Goal: Task Accomplishment & Management: Manage account settings

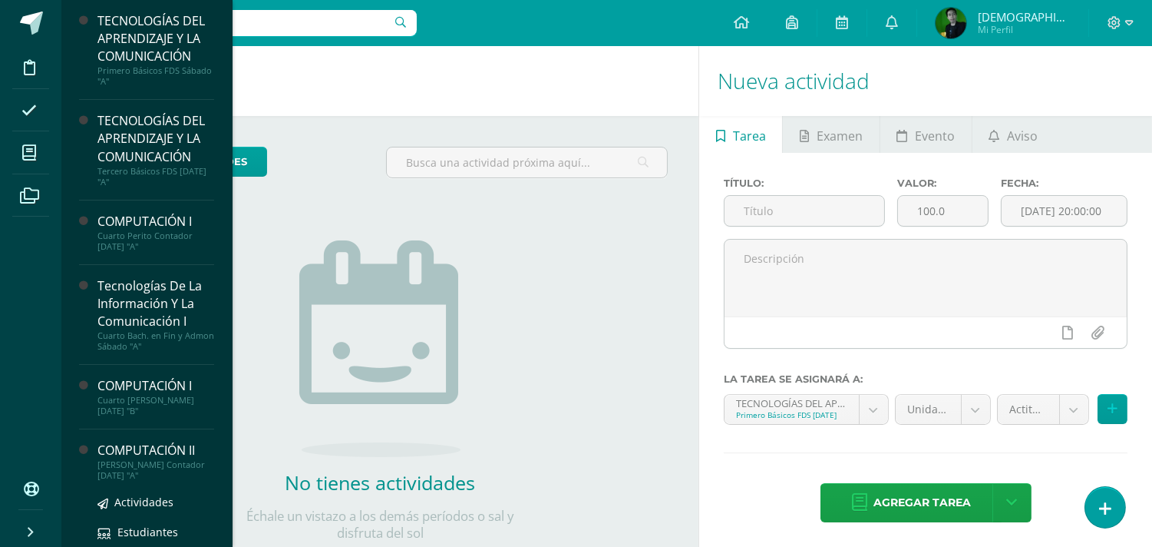
click at [127, 441] on div "COMPUTACIÓN II" at bounding box center [156, 450] width 117 height 18
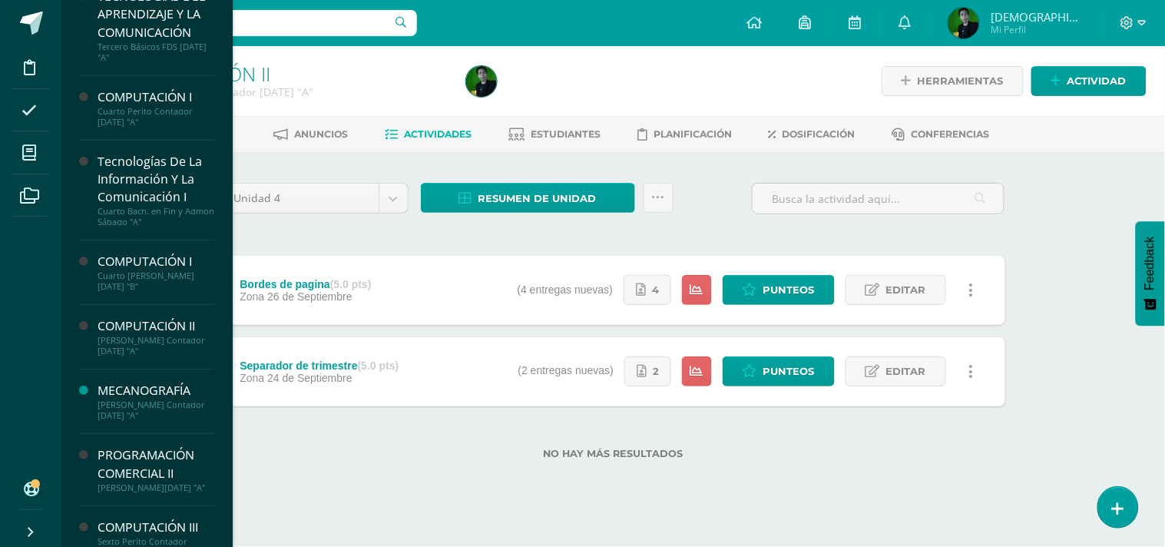
scroll to position [137, 0]
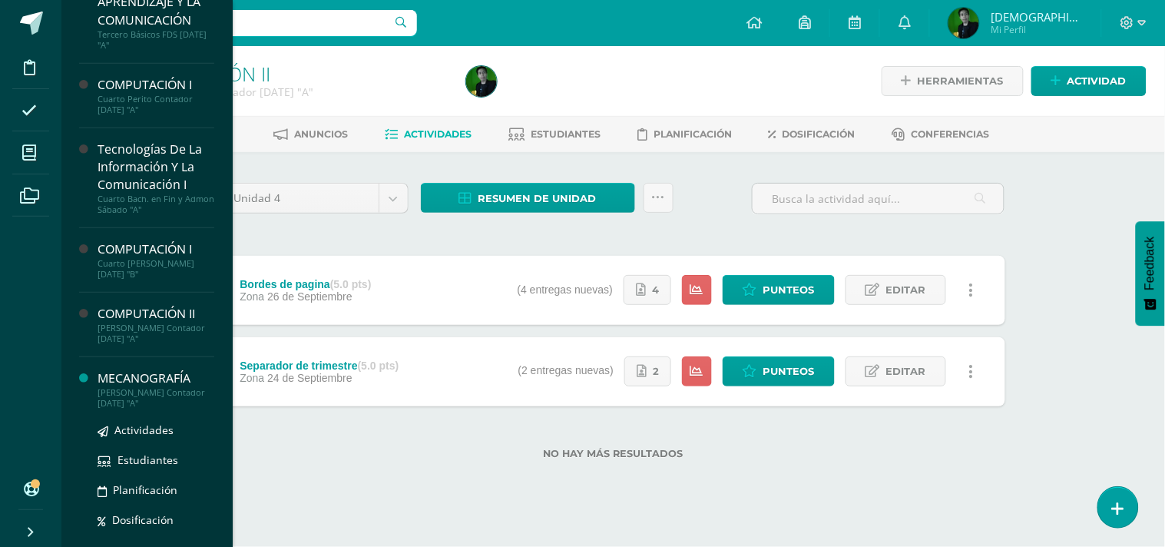
click at [179, 369] on div "MECANOGRAFÍA" at bounding box center [156, 378] width 117 height 18
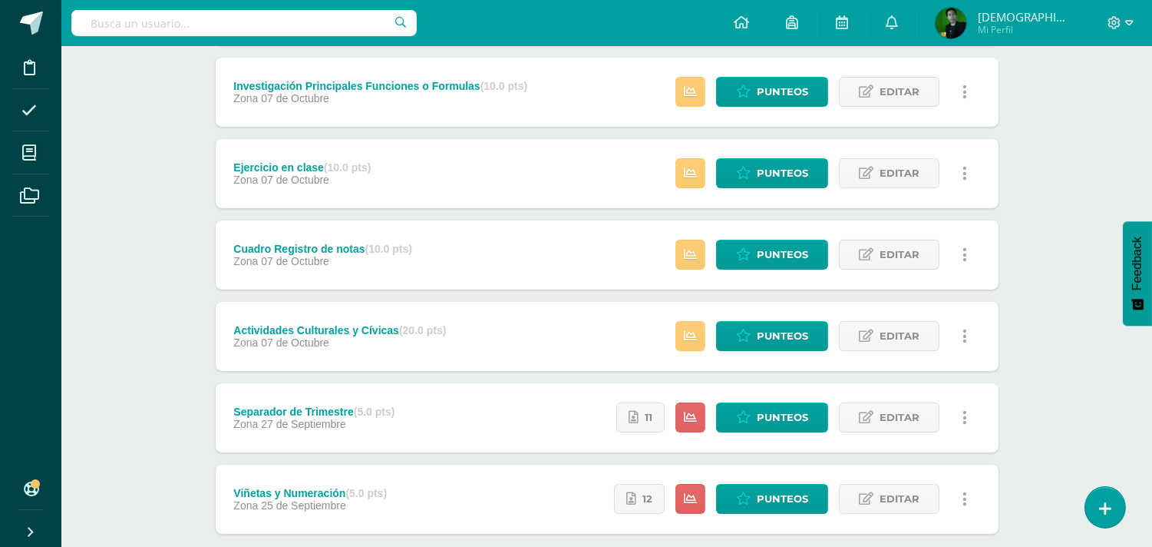
scroll to position [269, 0]
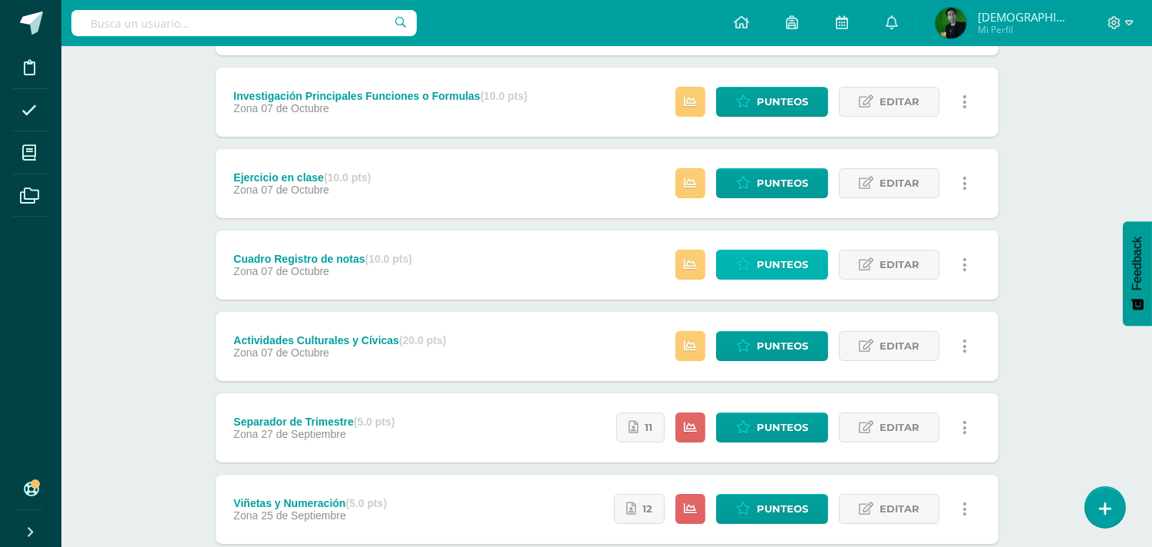
click at [789, 263] on span "Punteos" at bounding box center [782, 264] width 51 height 28
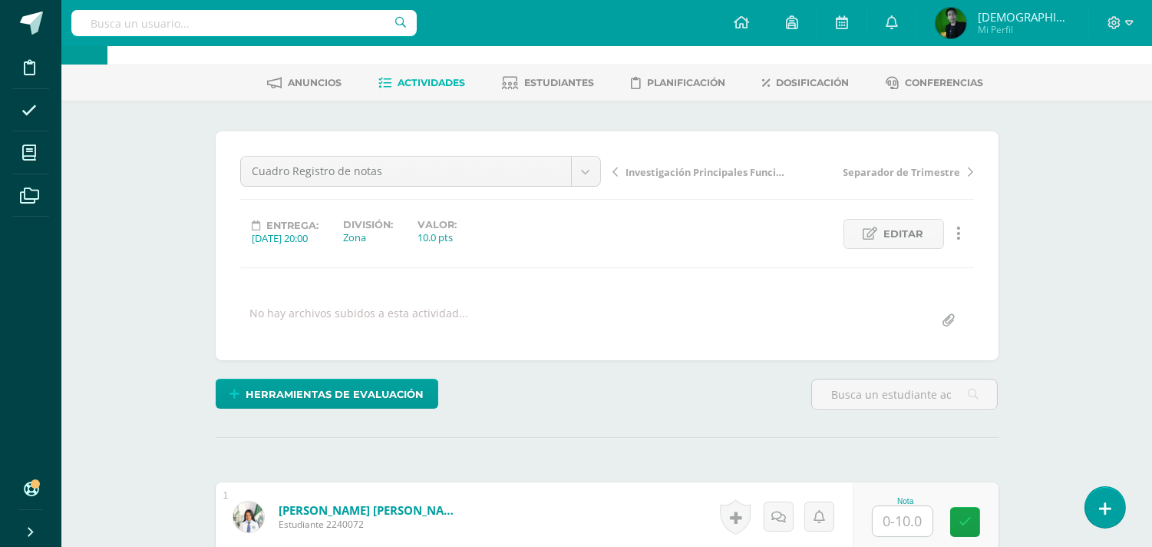
scroll to position [44, 0]
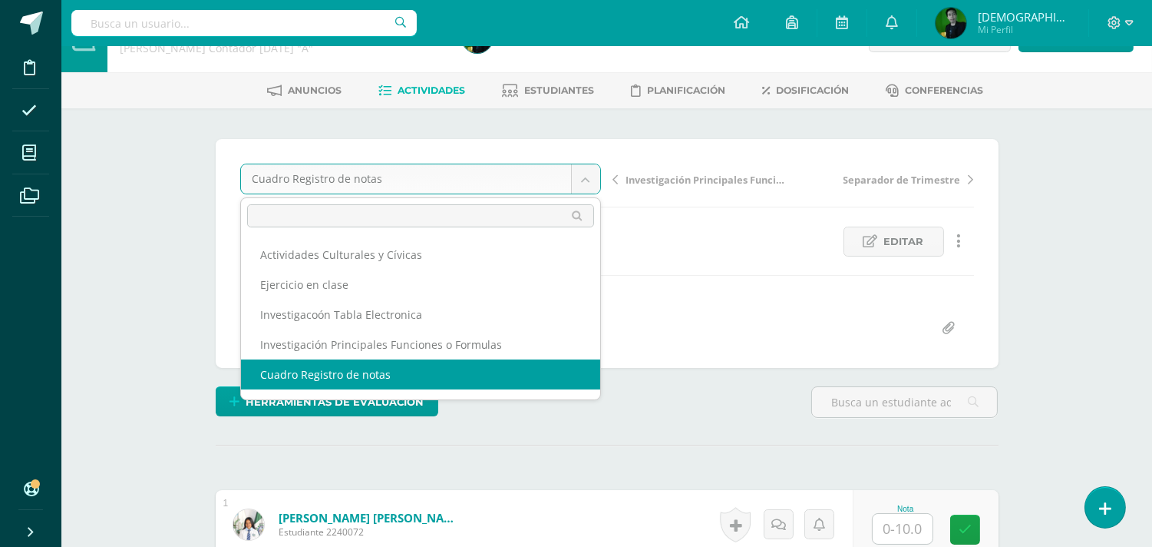
type input "t"
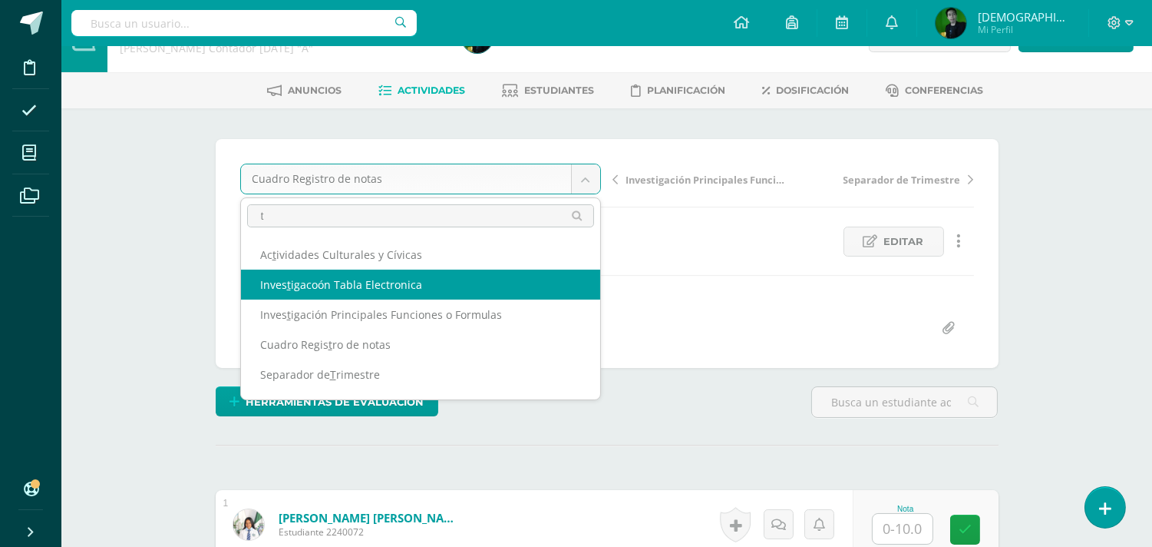
select select "/dashboard/teacher/grade-activity/85292/"
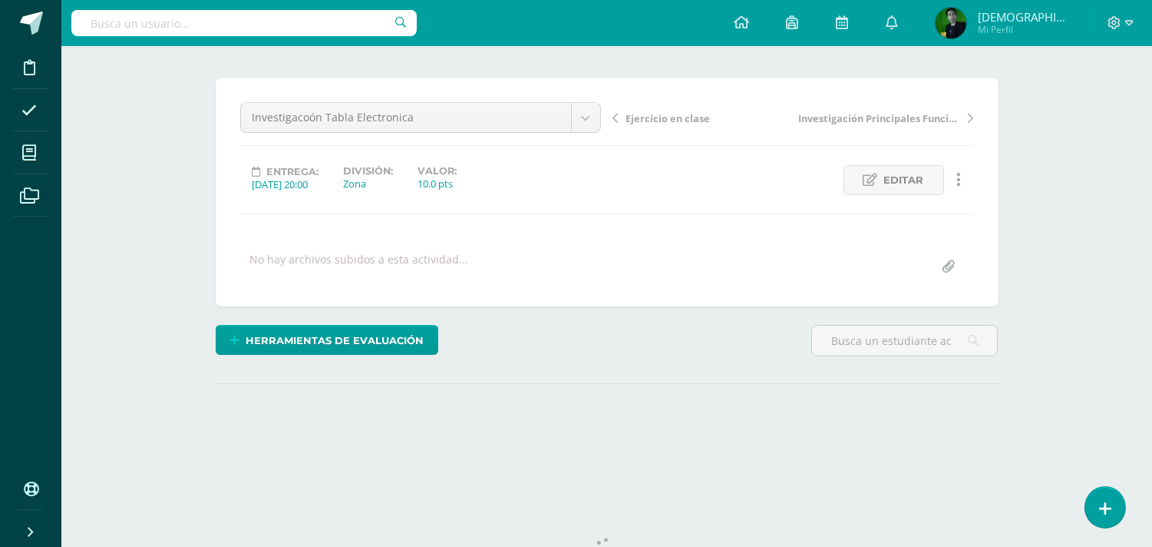
scroll to position [106, 0]
click at [1152, 207] on html "Disciplina Asistencia Mis cursos Archivos Soporte Ayuda Reportar un problema Ce…" at bounding box center [576, 198] width 1152 height 608
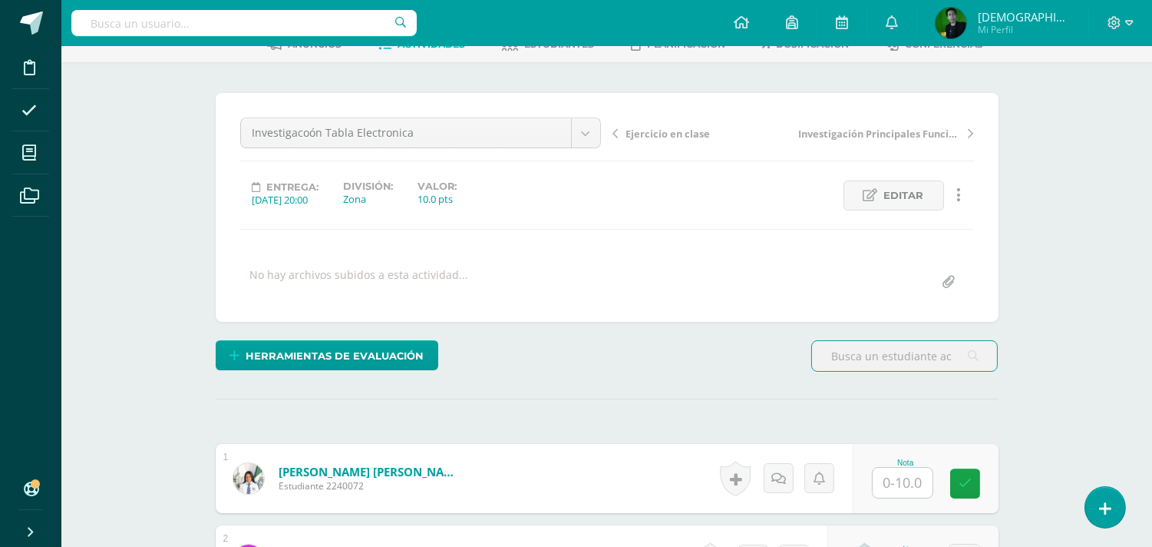
scroll to position [0, 0]
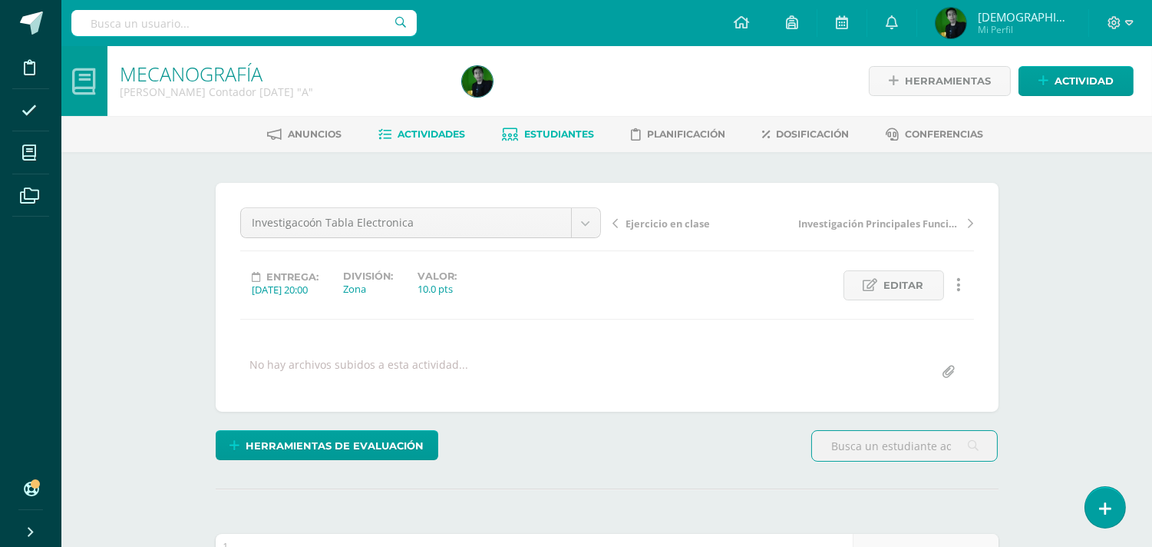
click at [578, 136] on span "Estudiantes" at bounding box center [559, 134] width 70 height 12
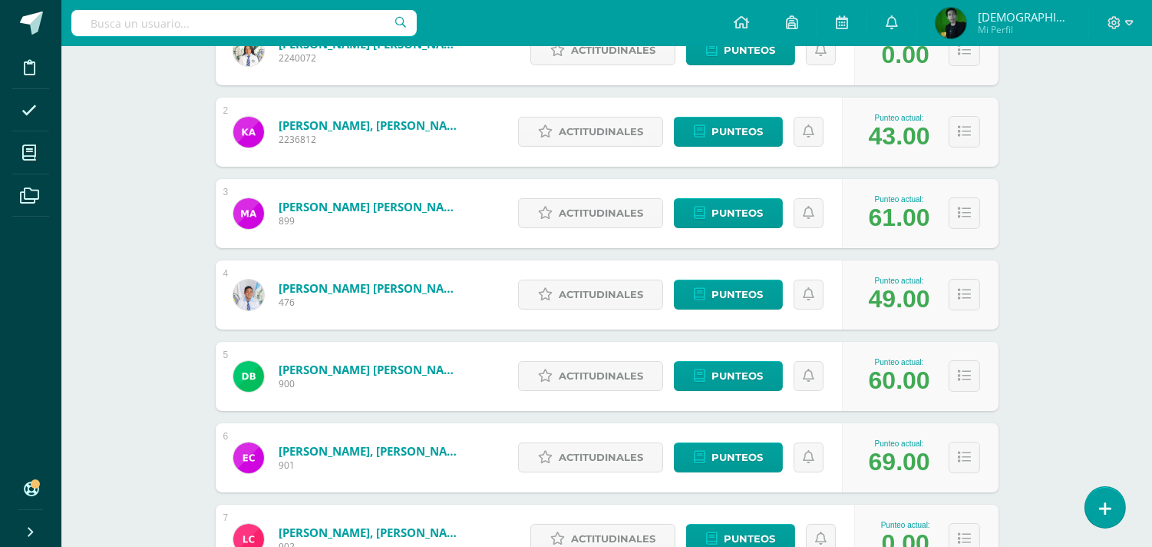
scroll to position [367, 0]
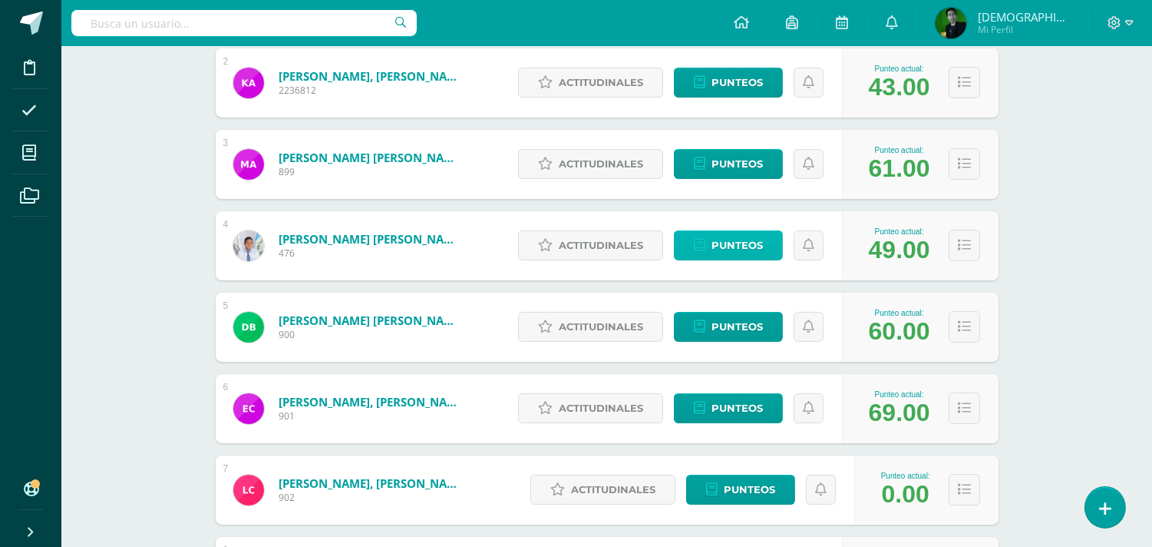
click at [751, 252] on span "Punteos" at bounding box center [737, 245] width 51 height 28
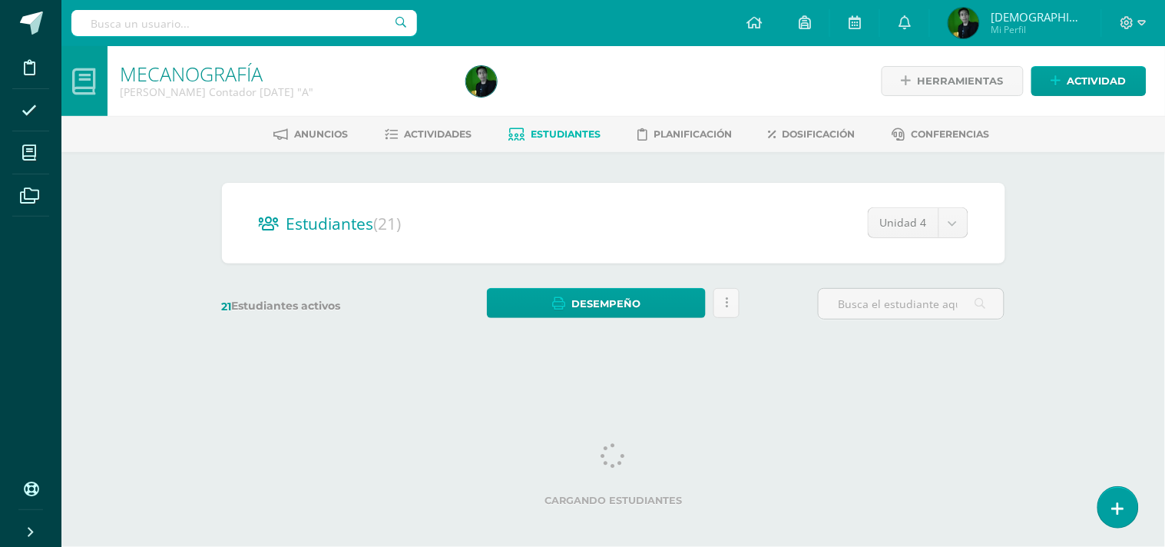
click at [547, 134] on span "Estudiantes" at bounding box center [566, 134] width 70 height 12
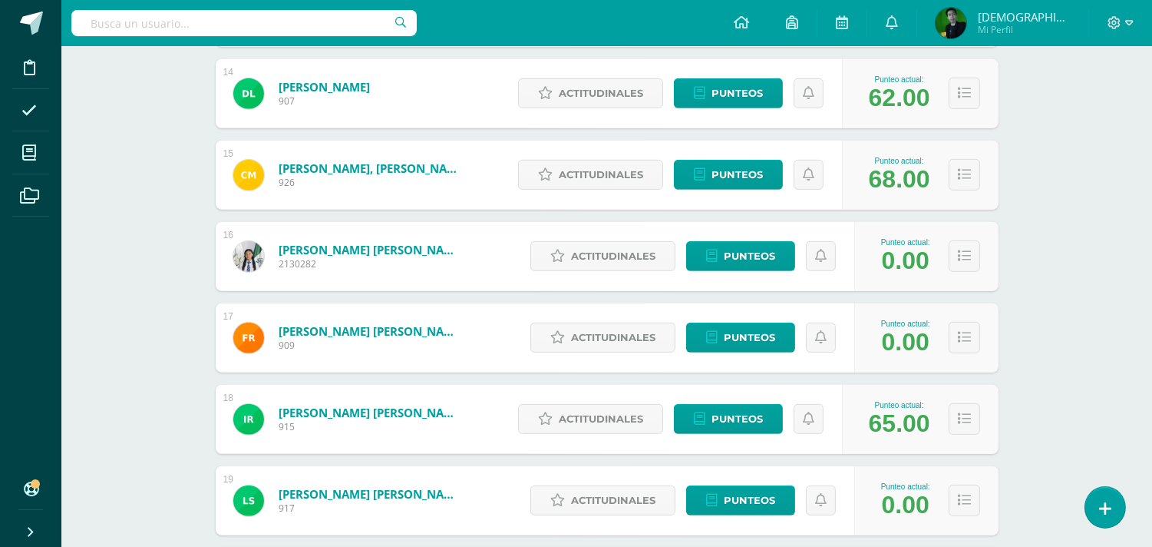
scroll to position [1337, 0]
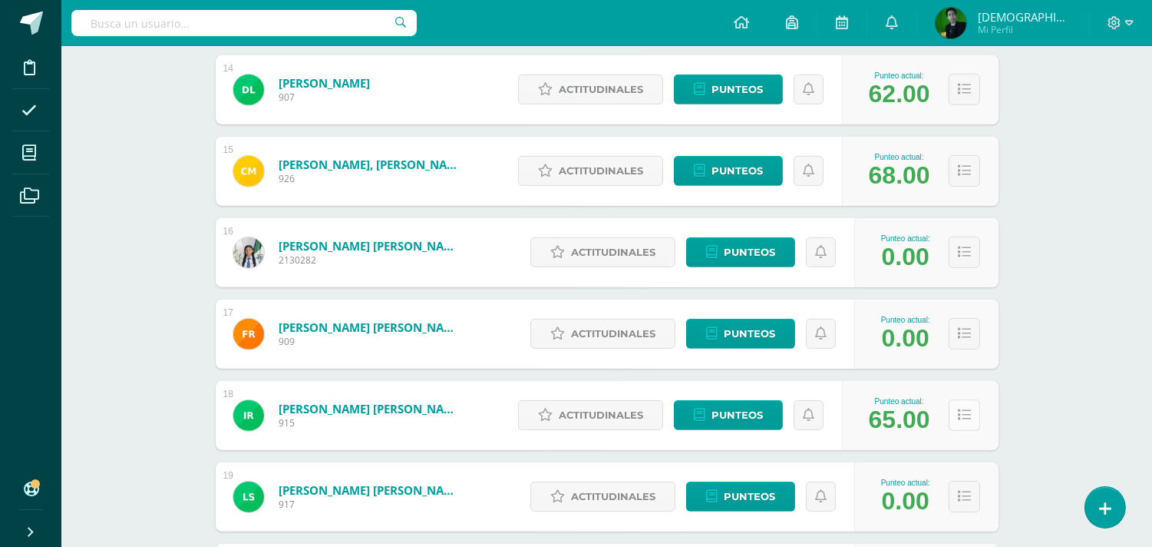
click at [954, 420] on button at bounding box center [964, 414] width 31 height 31
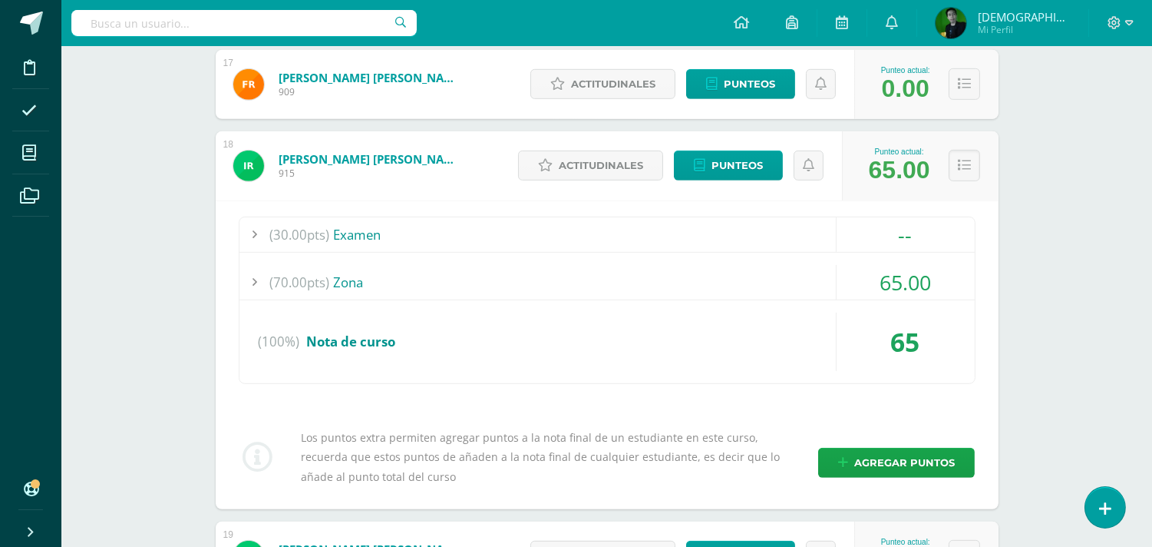
scroll to position [1623, 0]
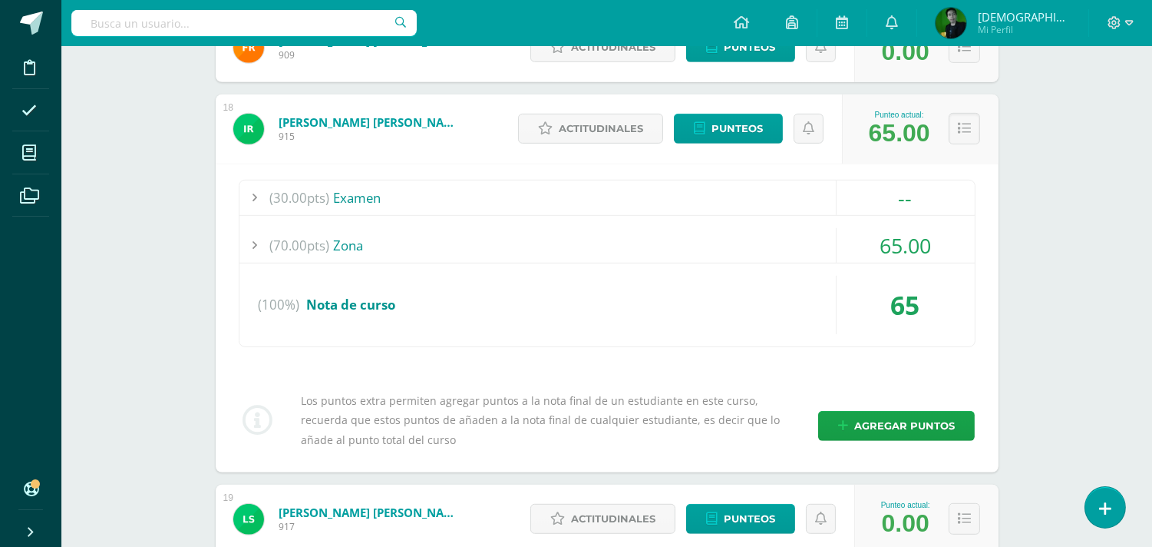
click at [478, 304] on div "(100%) Nota de curso" at bounding box center [608, 305] width 736 height 58
click at [338, 312] on div "(100%) Nota de curso" at bounding box center [608, 305] width 736 height 58
click at [306, 249] on span "(70.00pts)" at bounding box center [300, 245] width 60 height 35
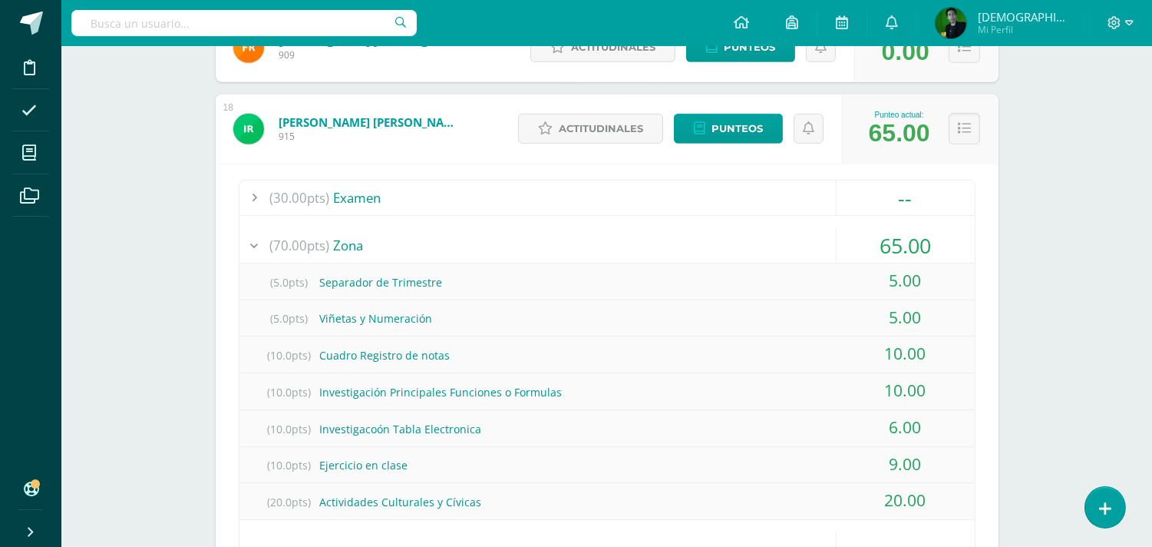
click at [384, 425] on div "(10.0pts) Investigacoón Tabla Electronica" at bounding box center [608, 429] width 736 height 35
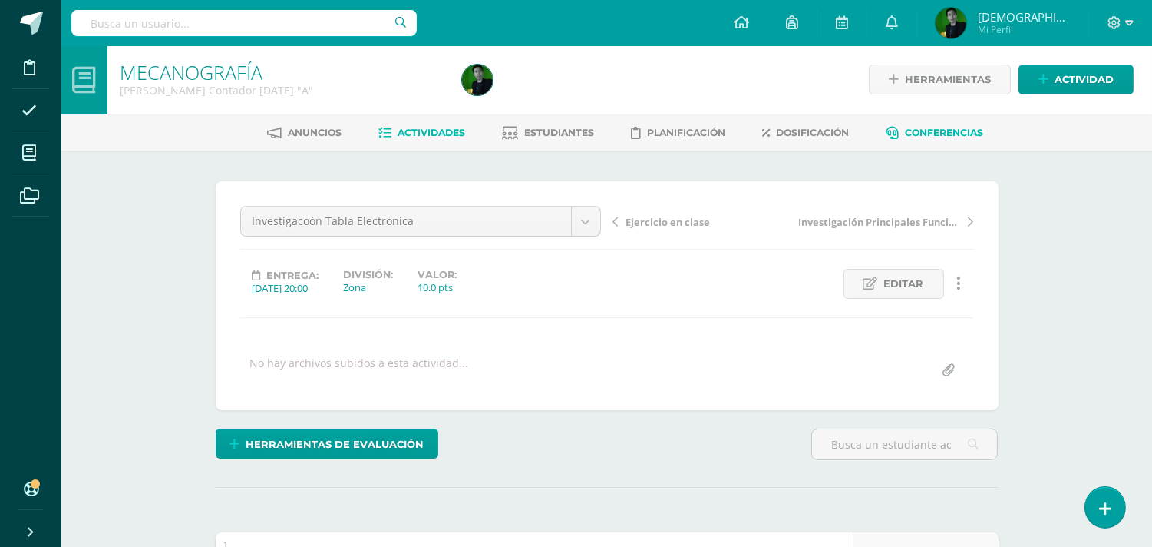
scroll to position [2, 0]
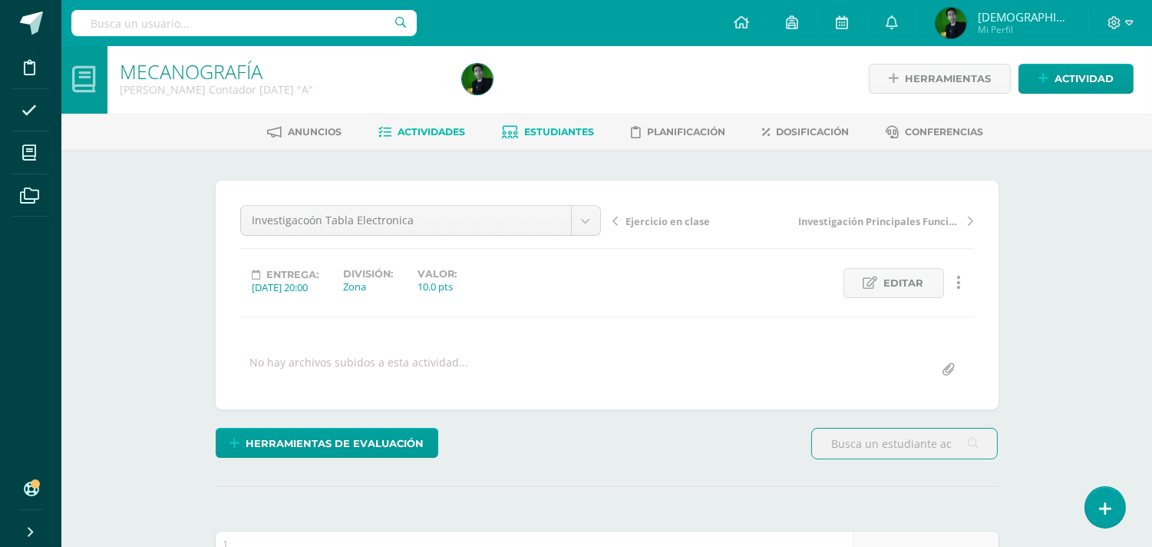
click at [568, 131] on span "Estudiantes" at bounding box center [559, 132] width 70 height 12
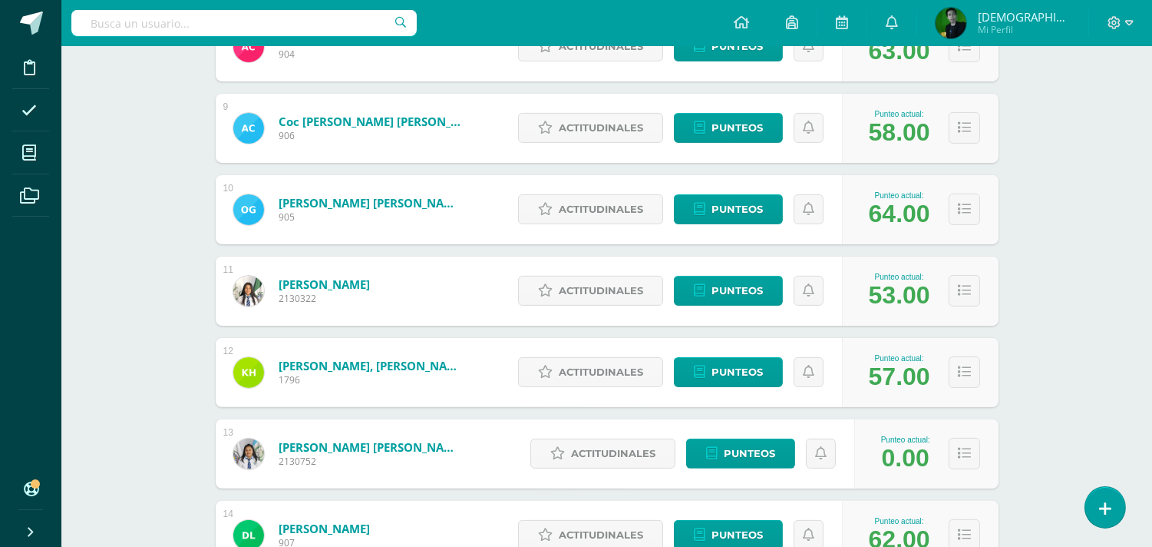
scroll to position [880, 0]
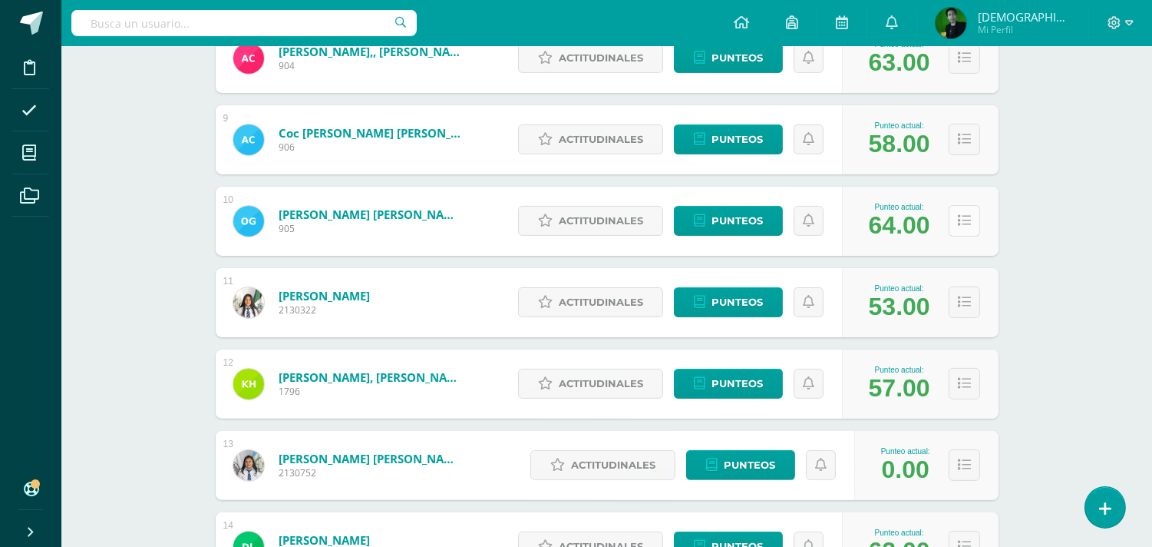
click at [970, 224] on button at bounding box center [964, 220] width 31 height 31
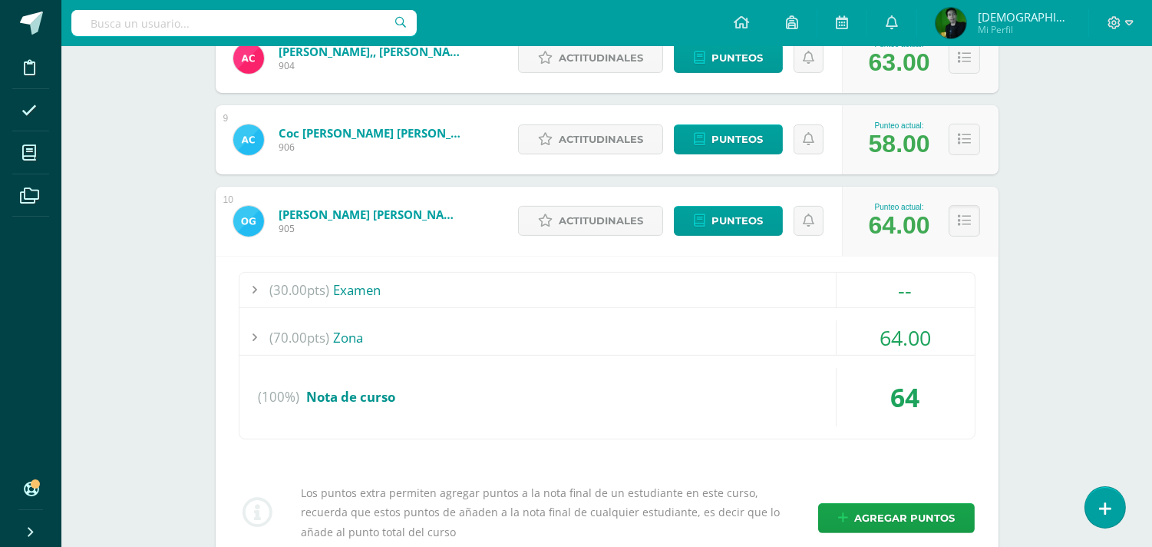
click at [510, 336] on div "(70.00pts) Zona" at bounding box center [608, 337] width 736 height 35
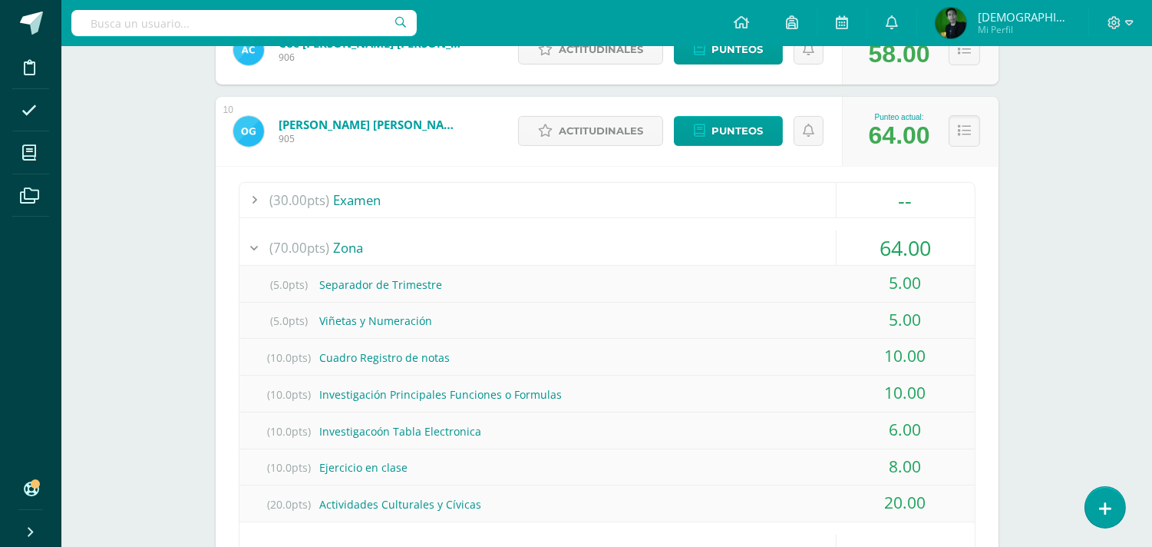
scroll to position [983, 0]
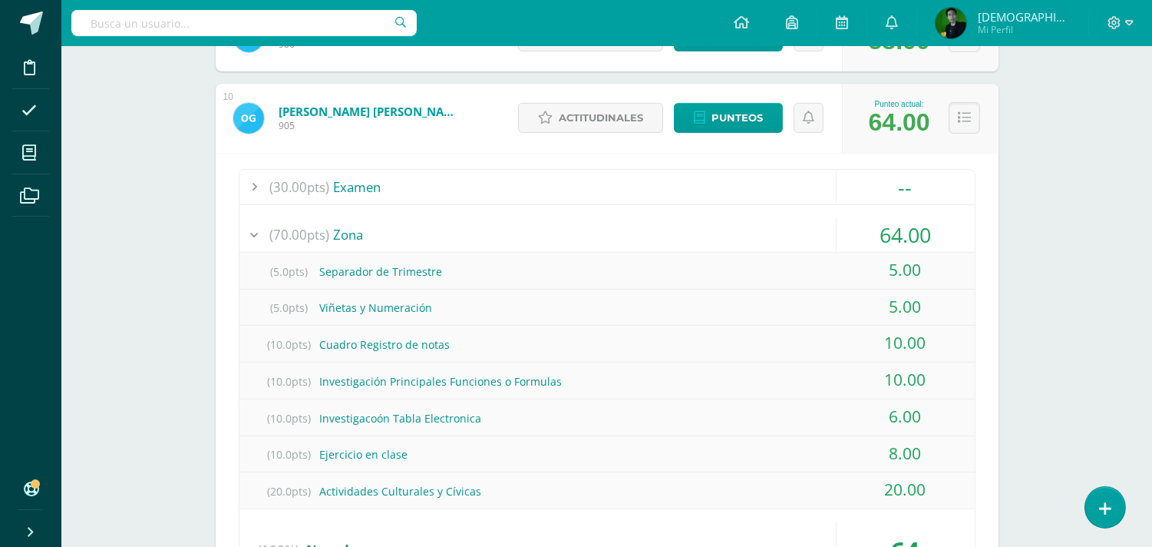
click at [365, 445] on div "(10.0pts) Ejercicio en clase" at bounding box center [608, 454] width 736 height 35
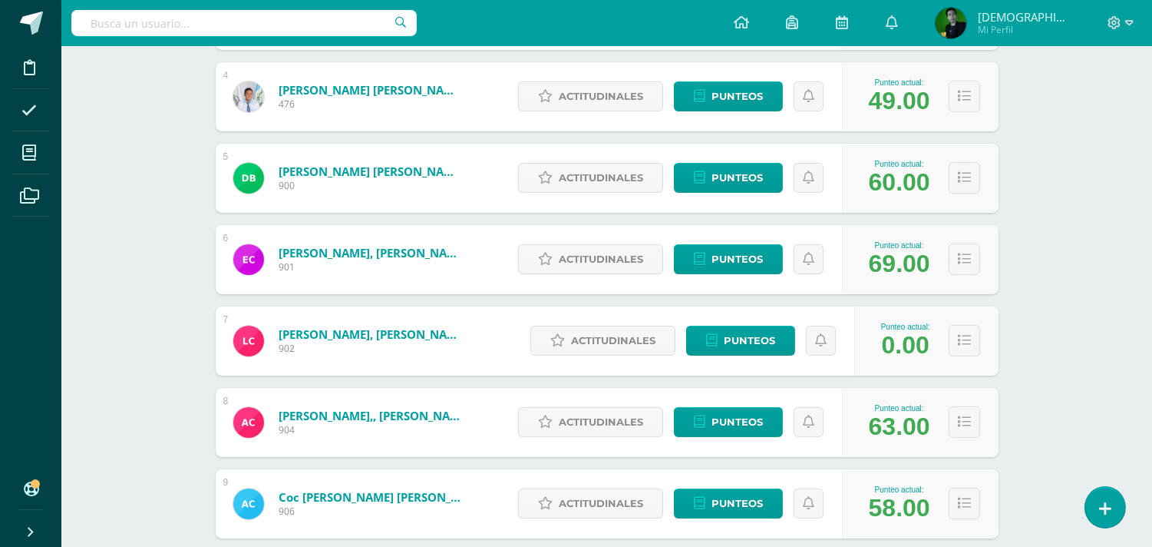
scroll to position [378, 0]
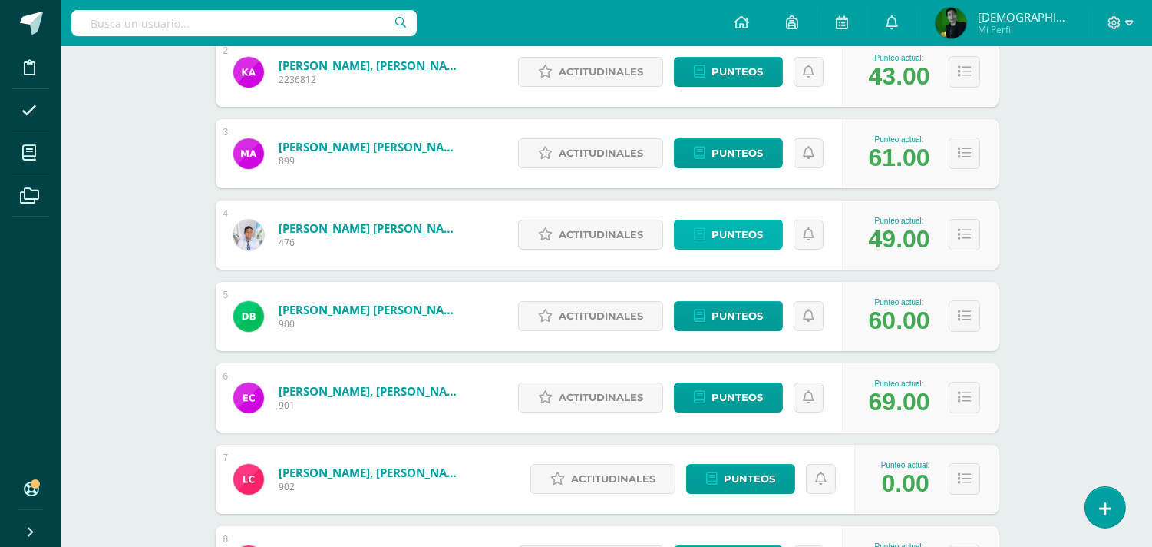
click at [732, 243] on span "Punteos" at bounding box center [737, 234] width 51 height 28
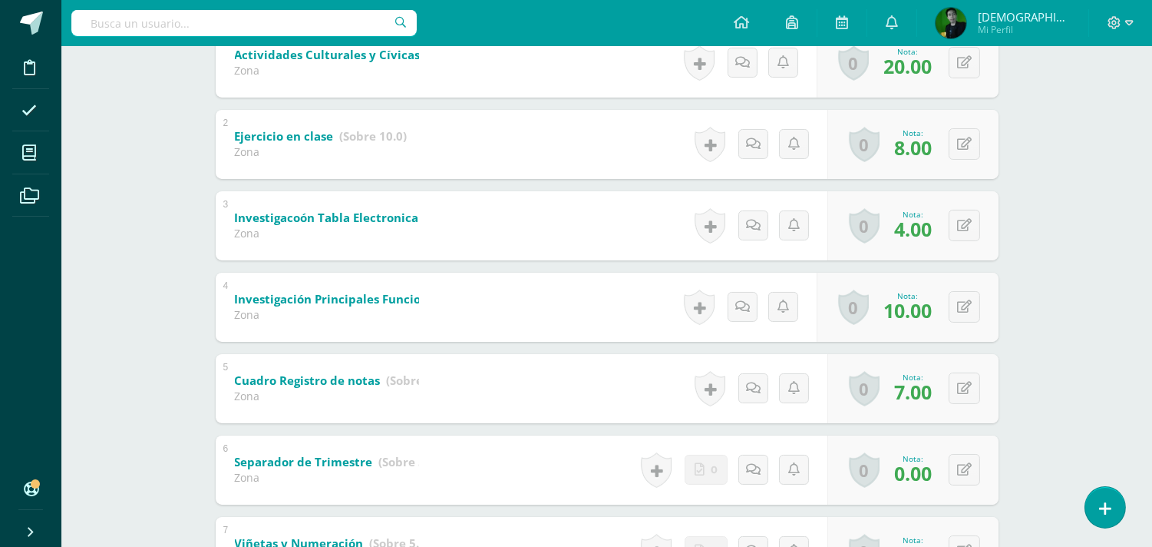
scroll to position [359, 0]
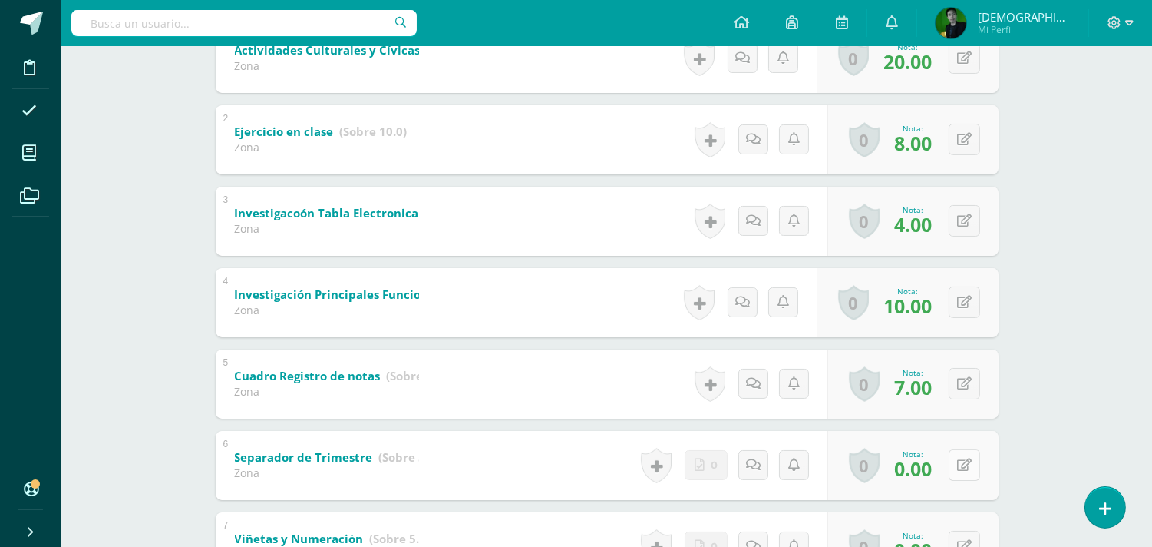
click at [965, 474] on button at bounding box center [964, 464] width 31 height 31
type input "5"
click at [932, 474] on icon at bounding box center [934, 470] width 14 height 13
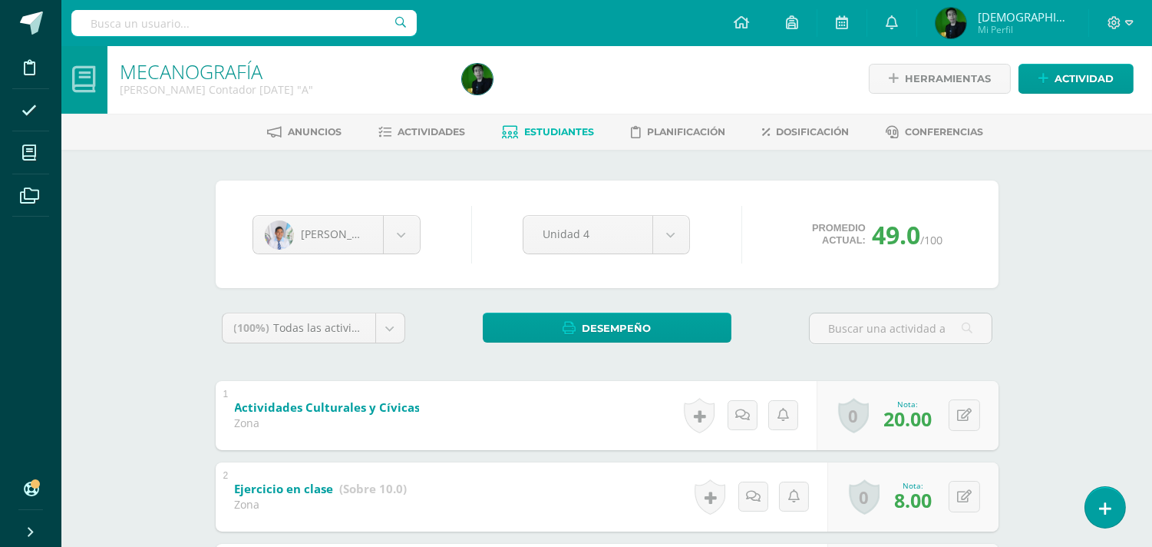
scroll to position [0, 0]
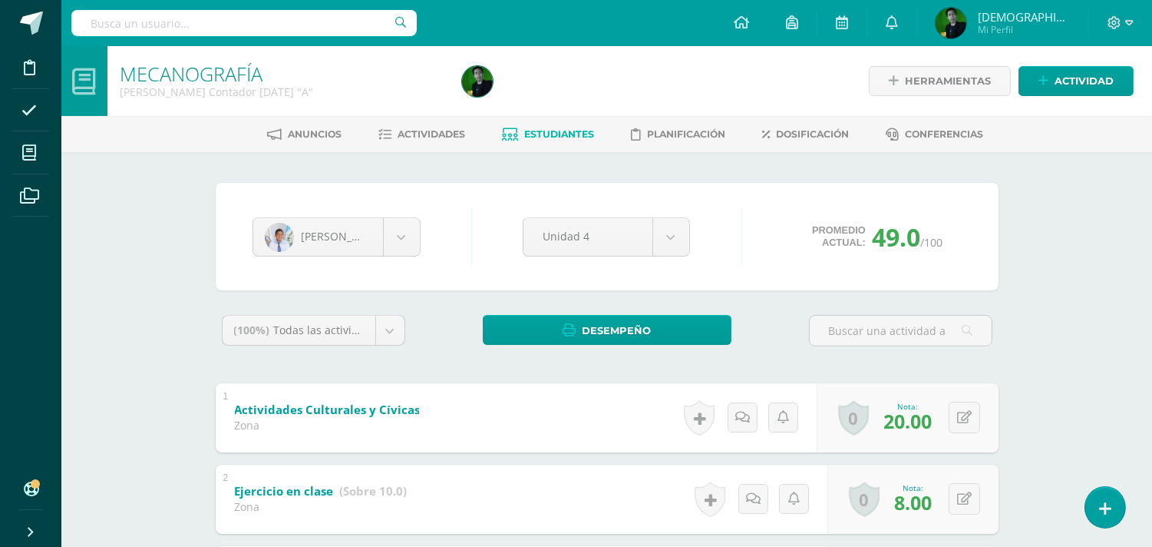
click at [566, 128] on span "Estudiantes" at bounding box center [559, 134] width 70 height 12
